Goal: Task Accomplishment & Management: Use online tool/utility

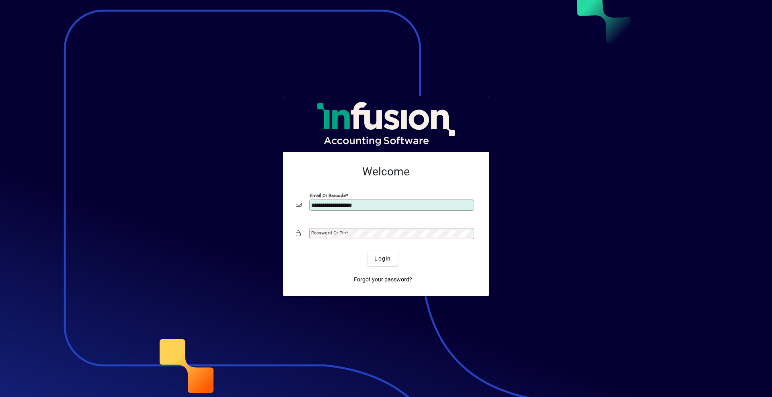
type input "**********"
click at [368, 252] on button "Login" at bounding box center [382, 259] width 29 height 14
